Goal: Find contact information: Find contact information

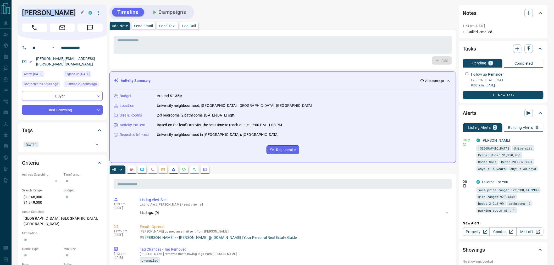
drag, startPoint x: 64, startPoint y: 11, endPoint x: 25, endPoint y: 11, distance: 39.3
click at [25, 11] on h1 "[PERSON_NAME]" at bounding box center [51, 13] width 59 height 8
copy h1 "[PERSON_NAME]"
drag, startPoint x: 81, startPoint y: 50, endPoint x: 59, endPoint y: 50, distance: 22.0
click at [59, 50] on input "**********" at bounding box center [79, 47] width 41 height 8
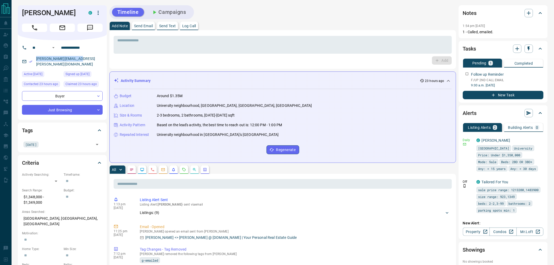
drag, startPoint x: 82, startPoint y: 58, endPoint x: 34, endPoint y: 59, distance: 48.7
click at [34, 59] on div "[PERSON_NAME][EMAIL_ADDRESS][PERSON_NAME][DOMAIN_NAME]" at bounding box center [62, 61] width 81 height 14
copy link "[PERSON_NAME][EMAIL_ADDRESS][PERSON_NAME][DOMAIN_NAME]"
drag, startPoint x: 43, startPoint y: 198, endPoint x: 21, endPoint y: 191, distance: 22.6
click at [21, 191] on div "Criteria Actively Searching: ​ ​ Timeframe: ​ Search Range: $1,348,000 - $1,349…" at bounding box center [62, 240] width 89 height 171
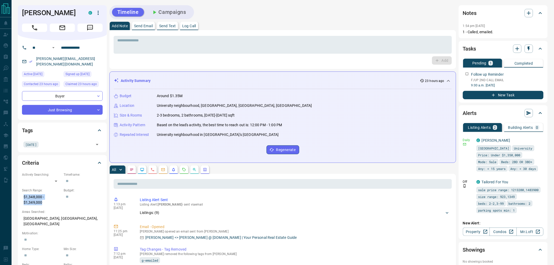
copy p "$1,348,000 - $1,349,000"
click at [63, 216] on p "[GEOGRAPHIC_DATA], [GEOGRAPHIC_DATA], [GEOGRAPHIC_DATA]" at bounding box center [62, 221] width 81 height 14
copy p "[GEOGRAPHIC_DATA], [GEOGRAPHIC_DATA], [GEOGRAPHIC_DATA]"
